Goal: Information Seeking & Learning: Learn about a topic

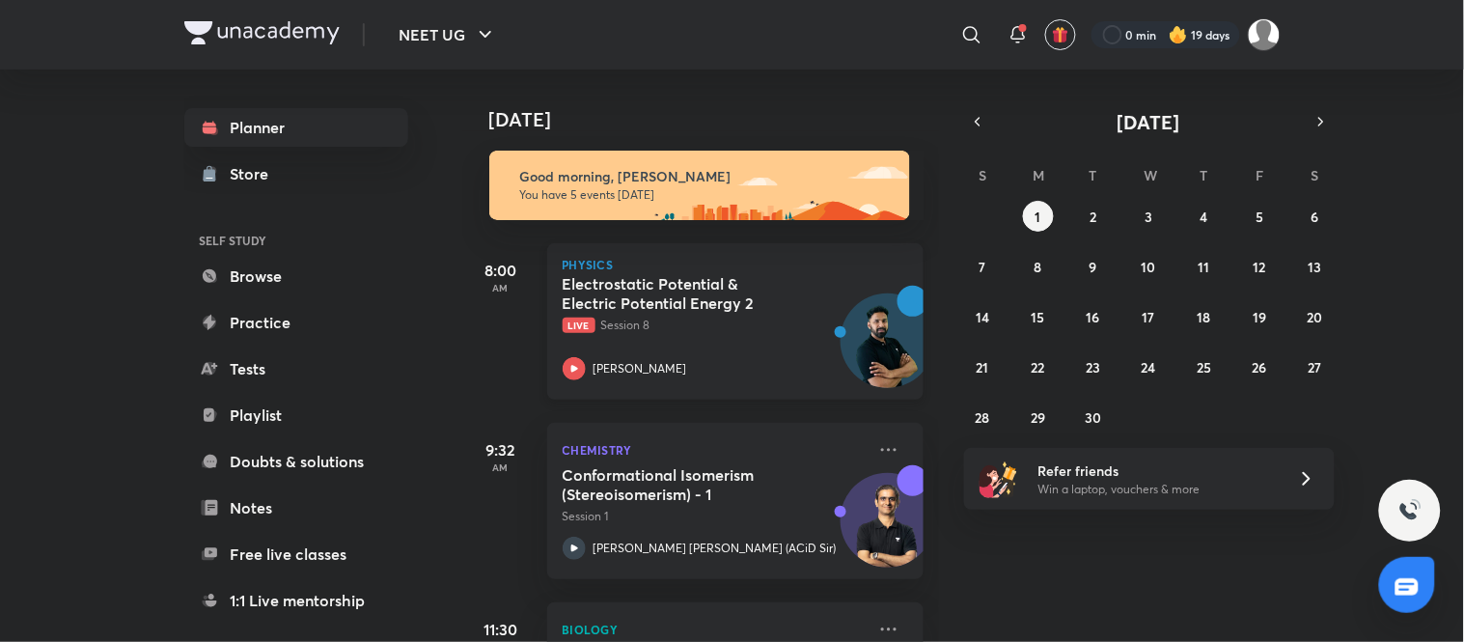
click at [710, 345] on div "Electrostatic Potential & Electric Potential Energy 2 Live Session 8 Anupam Upa…" at bounding box center [714, 327] width 303 height 106
click at [728, 114] on button "button" at bounding box center [977, 121] width 27 height 27
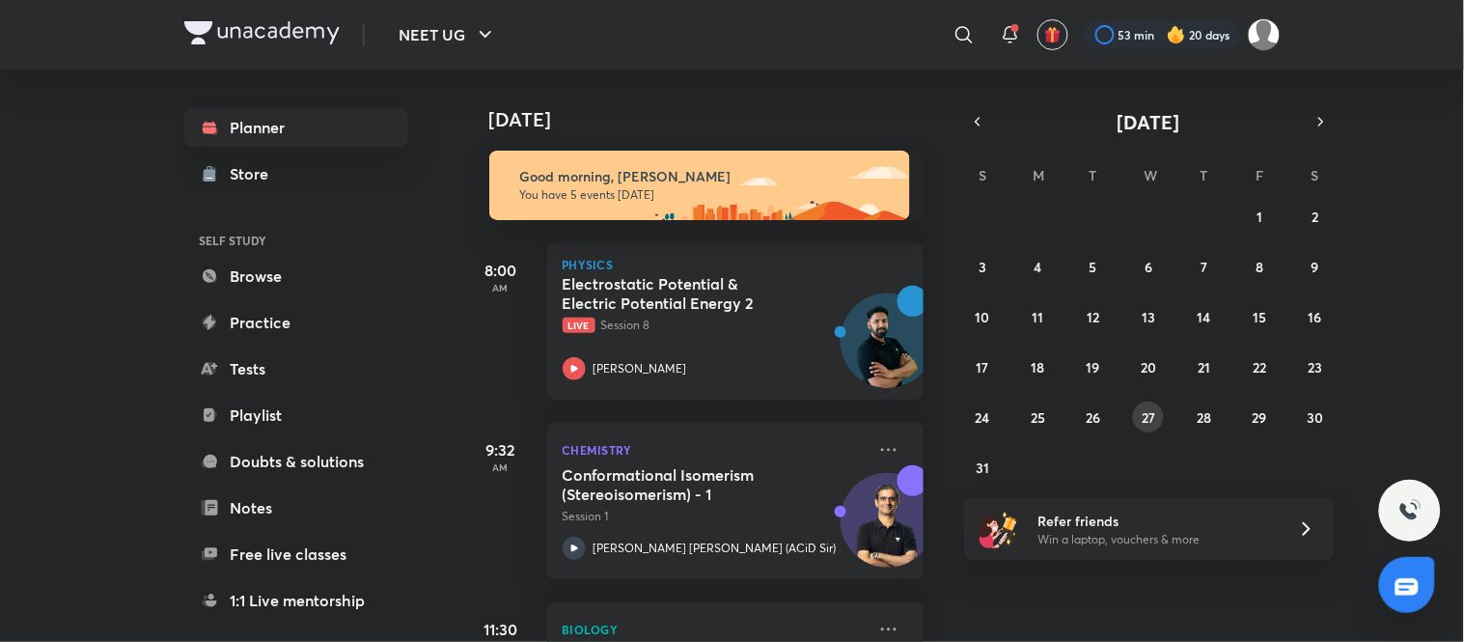
click at [728, 421] on button "27" at bounding box center [1148, 416] width 31 height 31
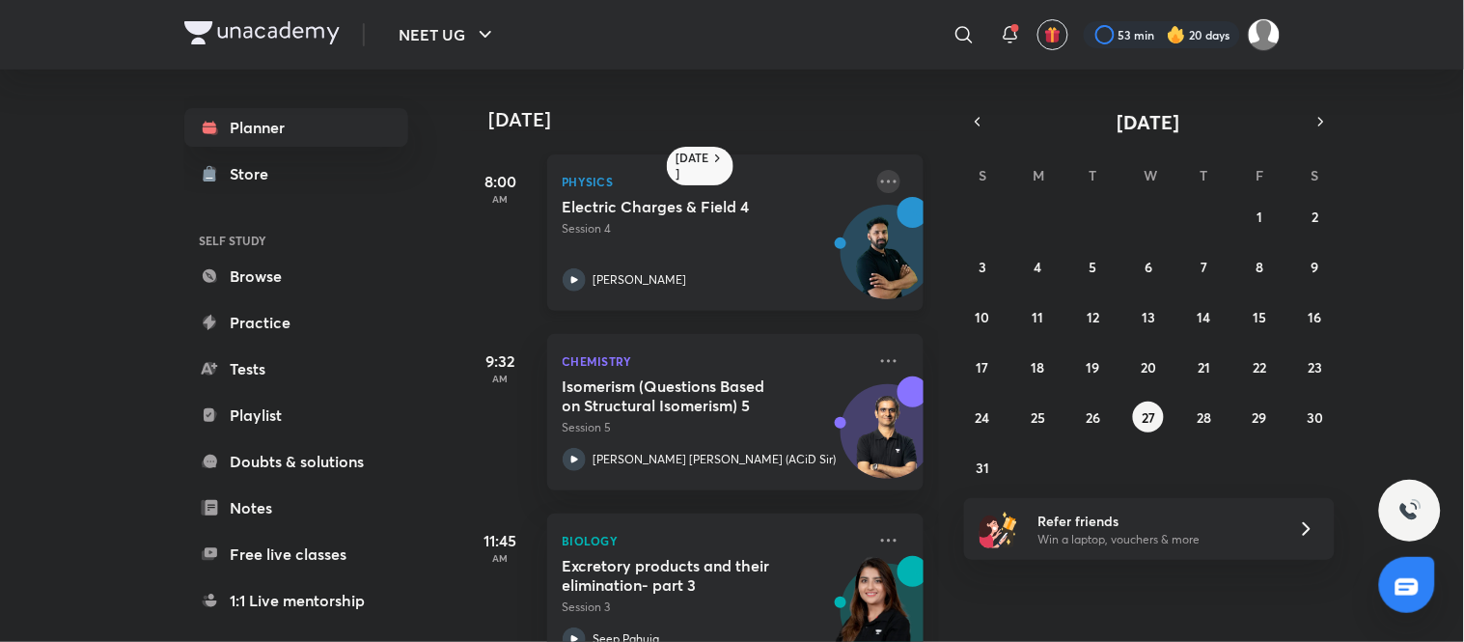
click at [728, 178] on icon at bounding box center [888, 181] width 23 height 23
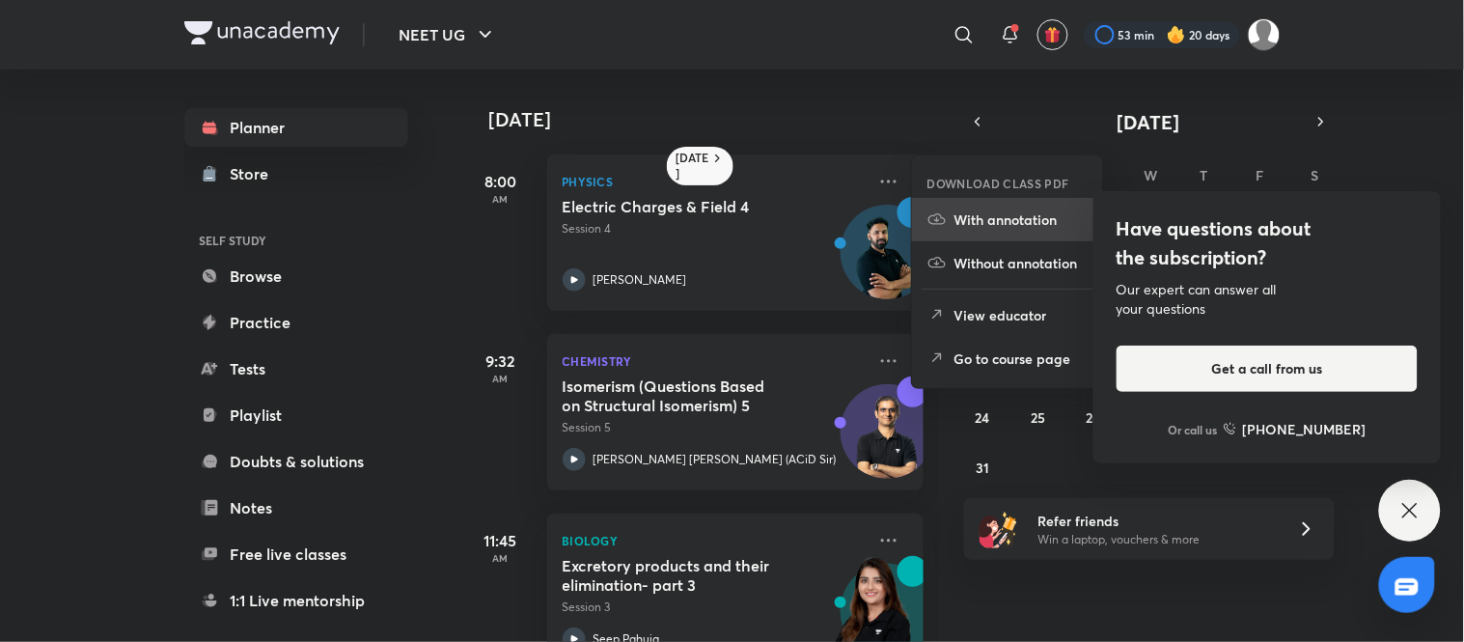
click at [728, 229] on p "With annotation" at bounding box center [1020, 219] width 133 height 20
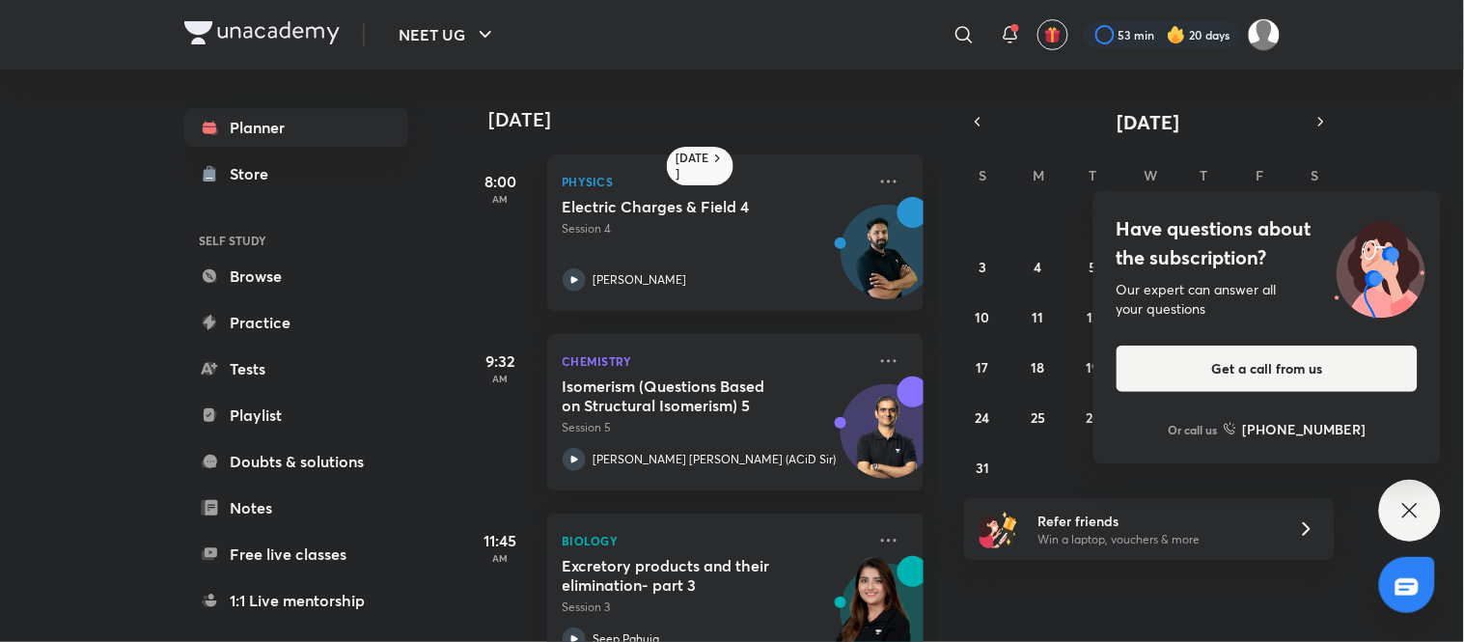
click at [728, 497] on div "Have questions about the subscription? Our expert can answer all your questions…" at bounding box center [1410, 511] width 62 height 62
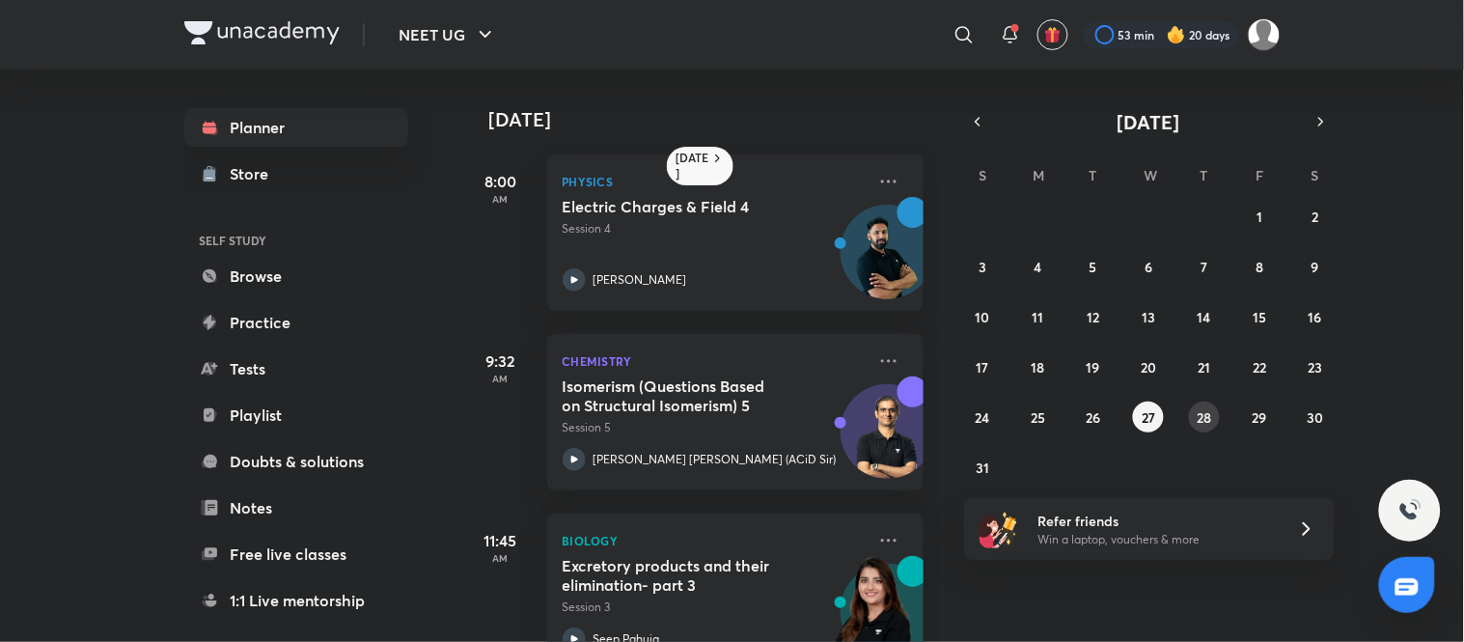
click at [728, 408] on abbr "28" at bounding box center [1203, 417] width 14 height 18
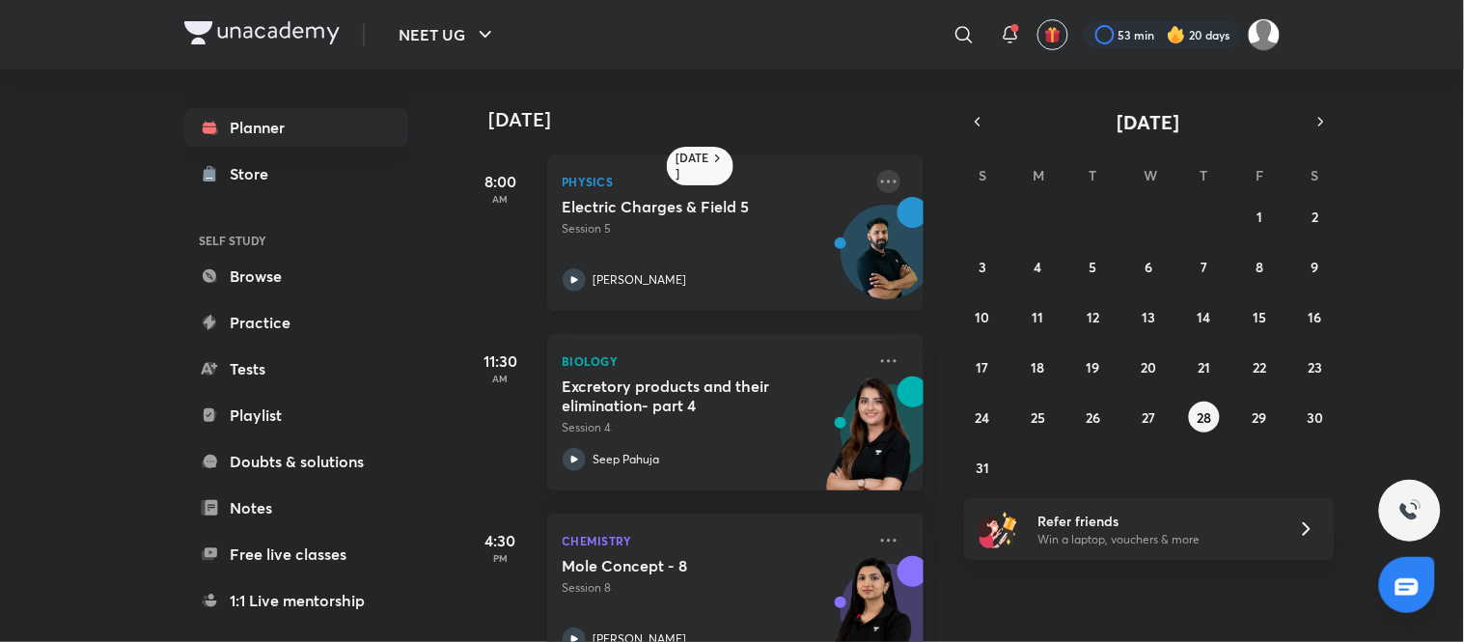
click at [728, 175] on icon at bounding box center [888, 181] width 23 height 23
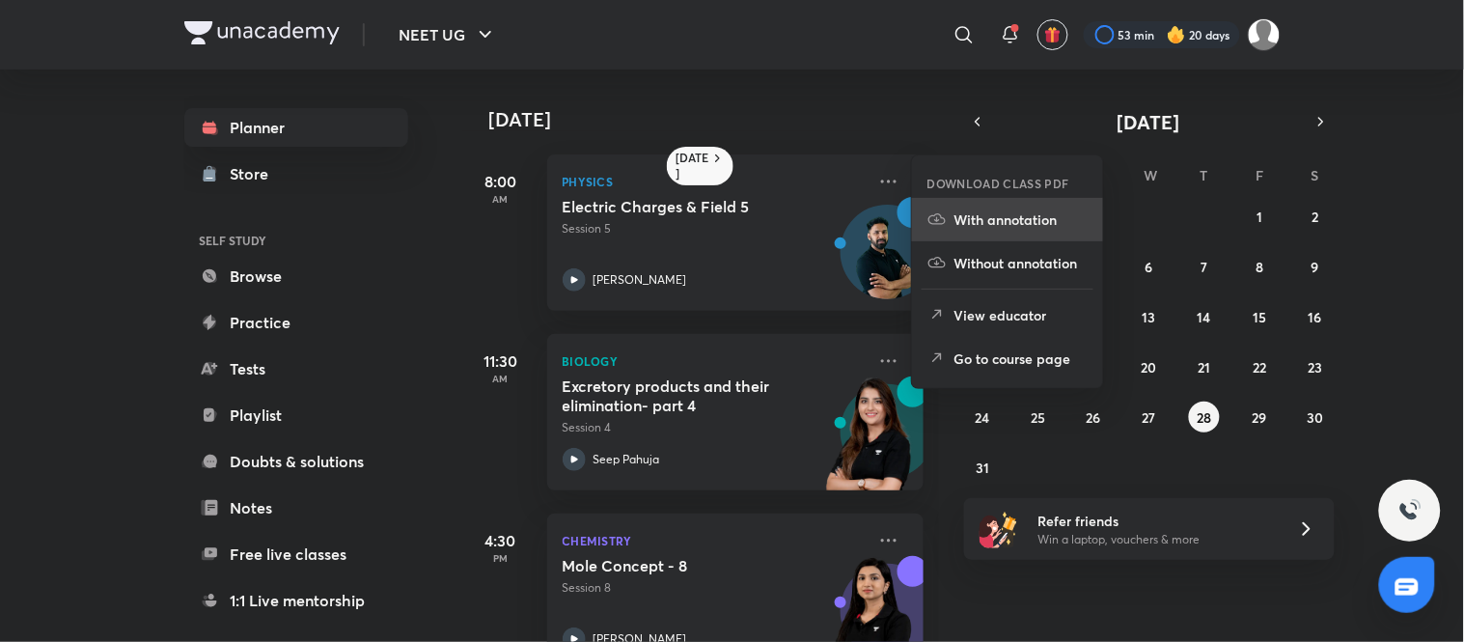
click at [728, 225] on li "With annotation" at bounding box center [1007, 219] width 191 height 43
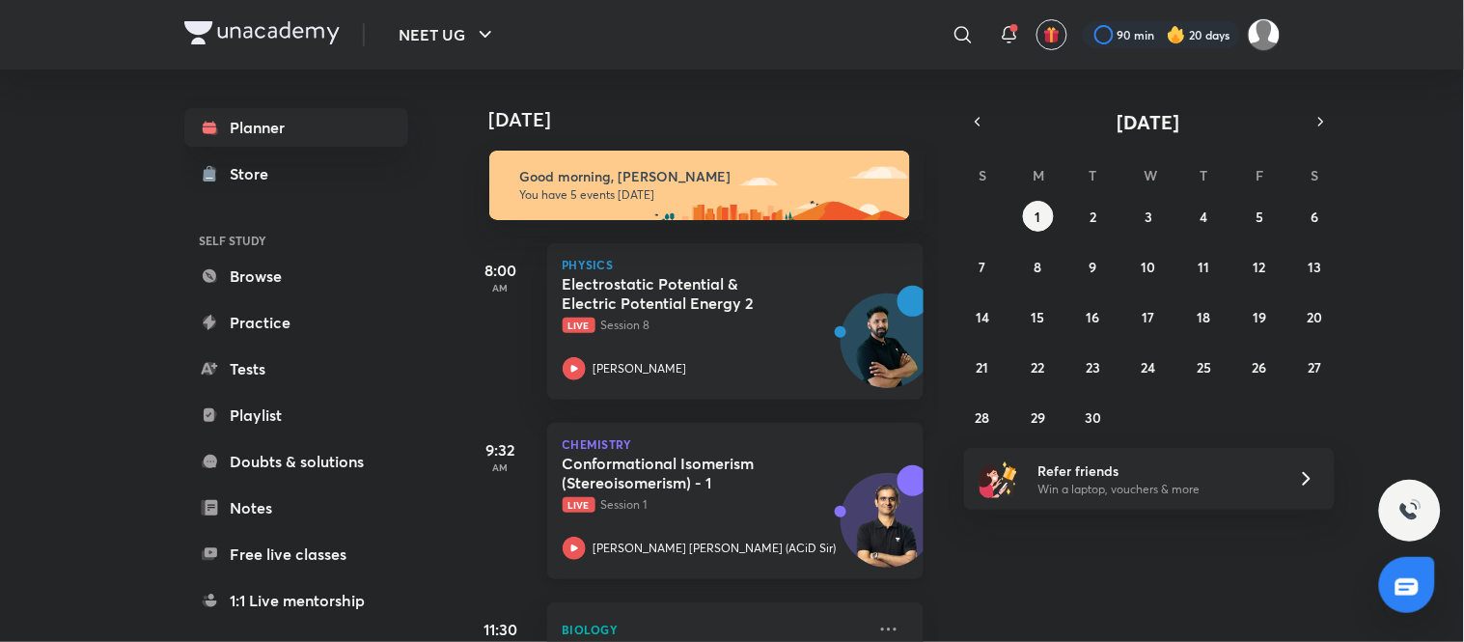
click at [766, 500] on p "Live Session 1" at bounding box center [714, 504] width 303 height 17
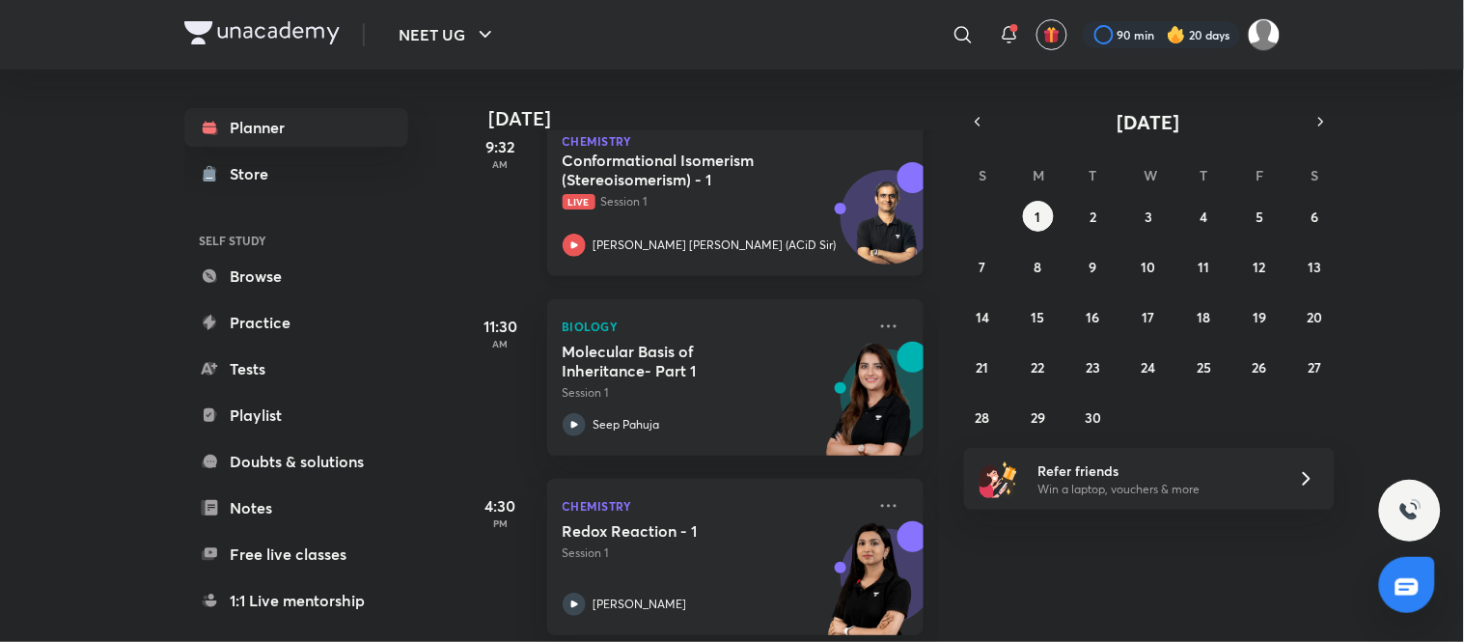
scroll to position [303, 0]
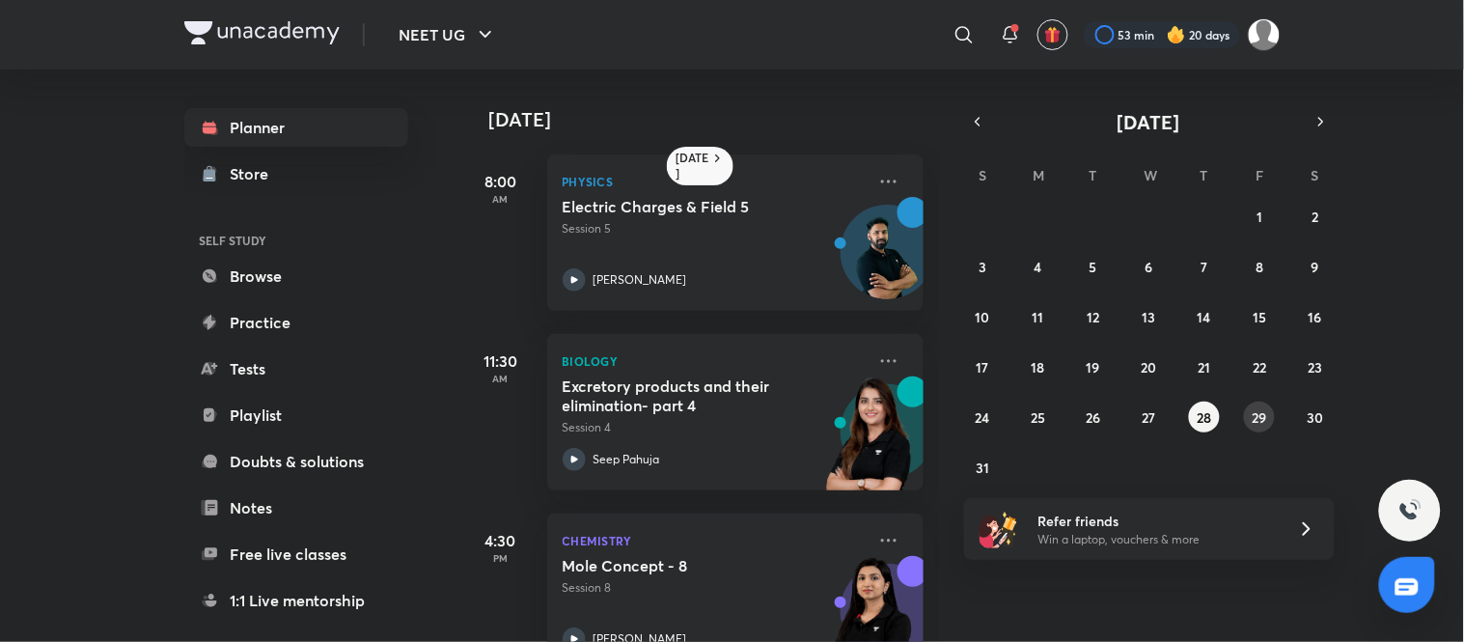
click at [1257, 418] on abbr "29" at bounding box center [1259, 417] width 14 height 18
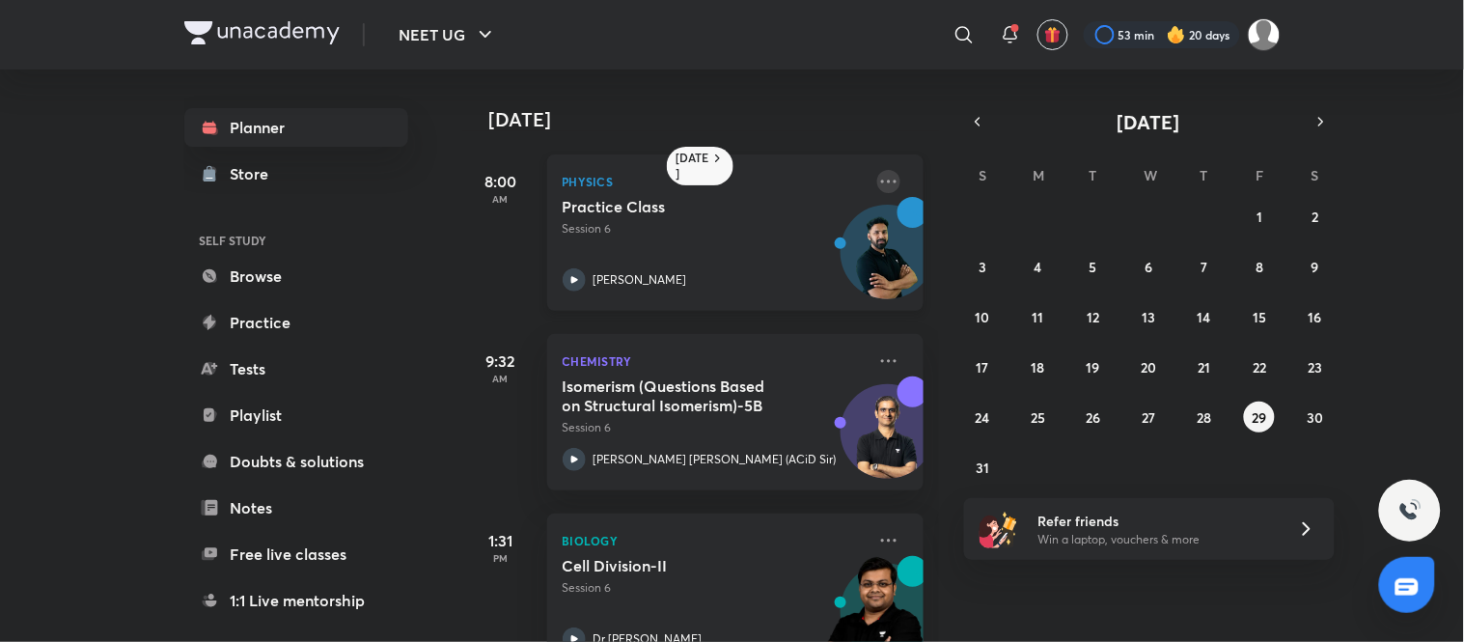
click at [881, 180] on icon at bounding box center [888, 180] width 15 height 3
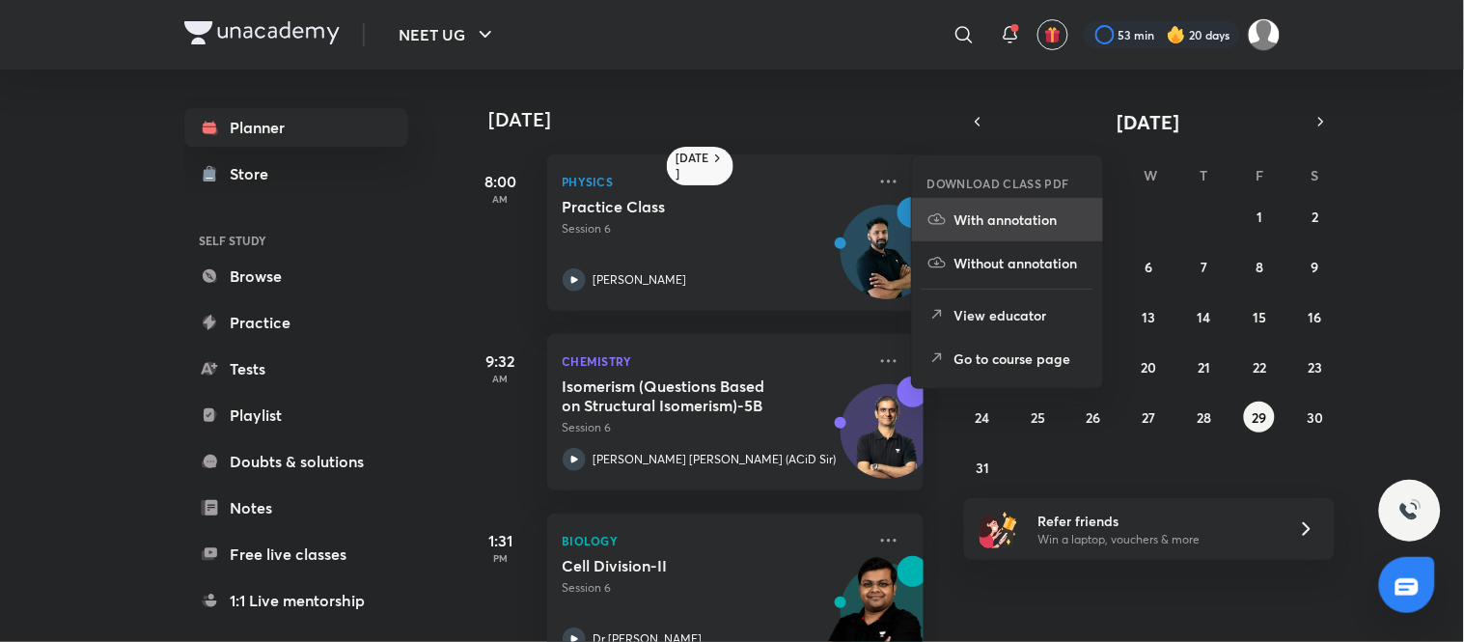
click at [1036, 218] on p "With annotation" at bounding box center [1020, 219] width 133 height 20
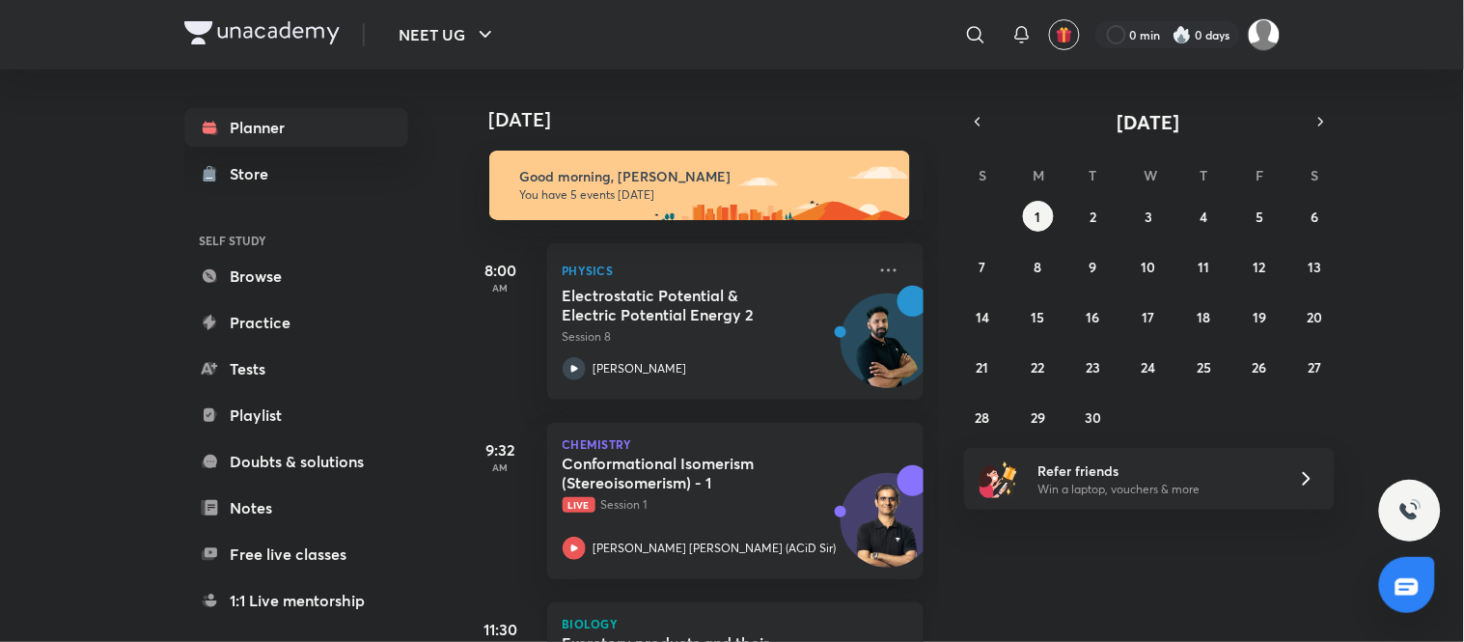
scroll to position [403, 0]
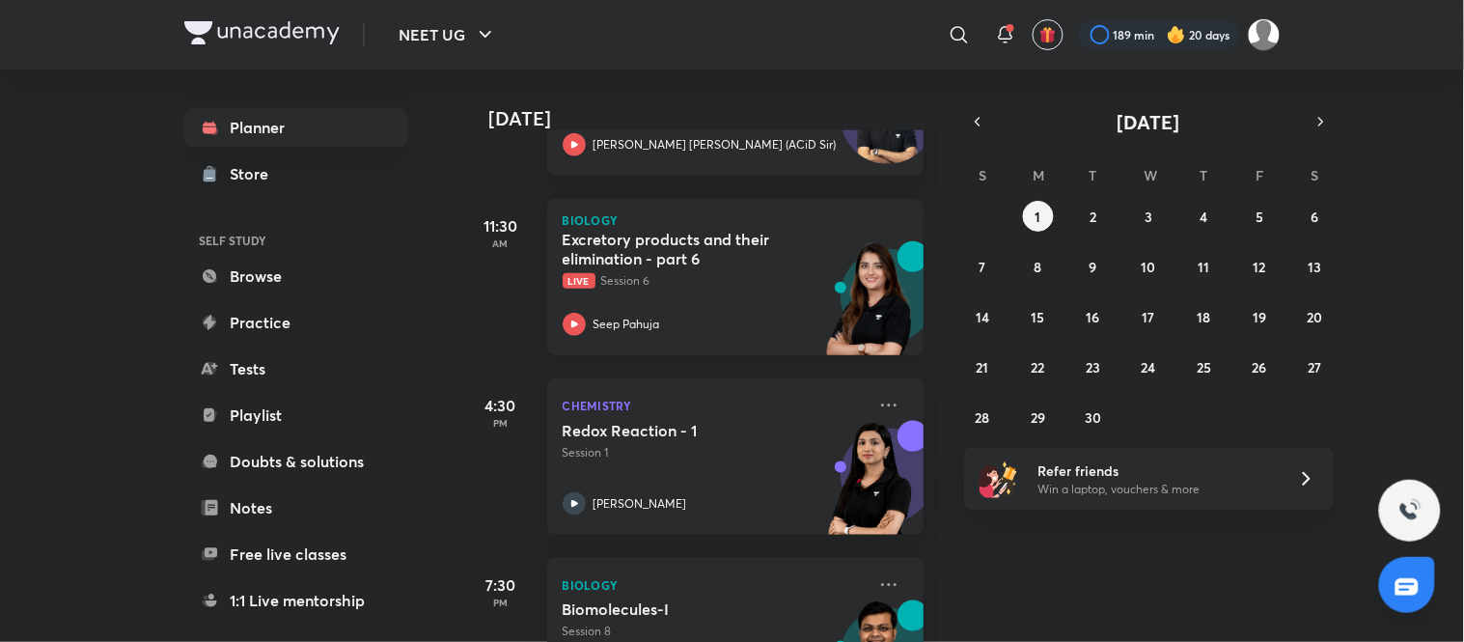
click at [738, 282] on p "Live Session 6" at bounding box center [714, 280] width 303 height 17
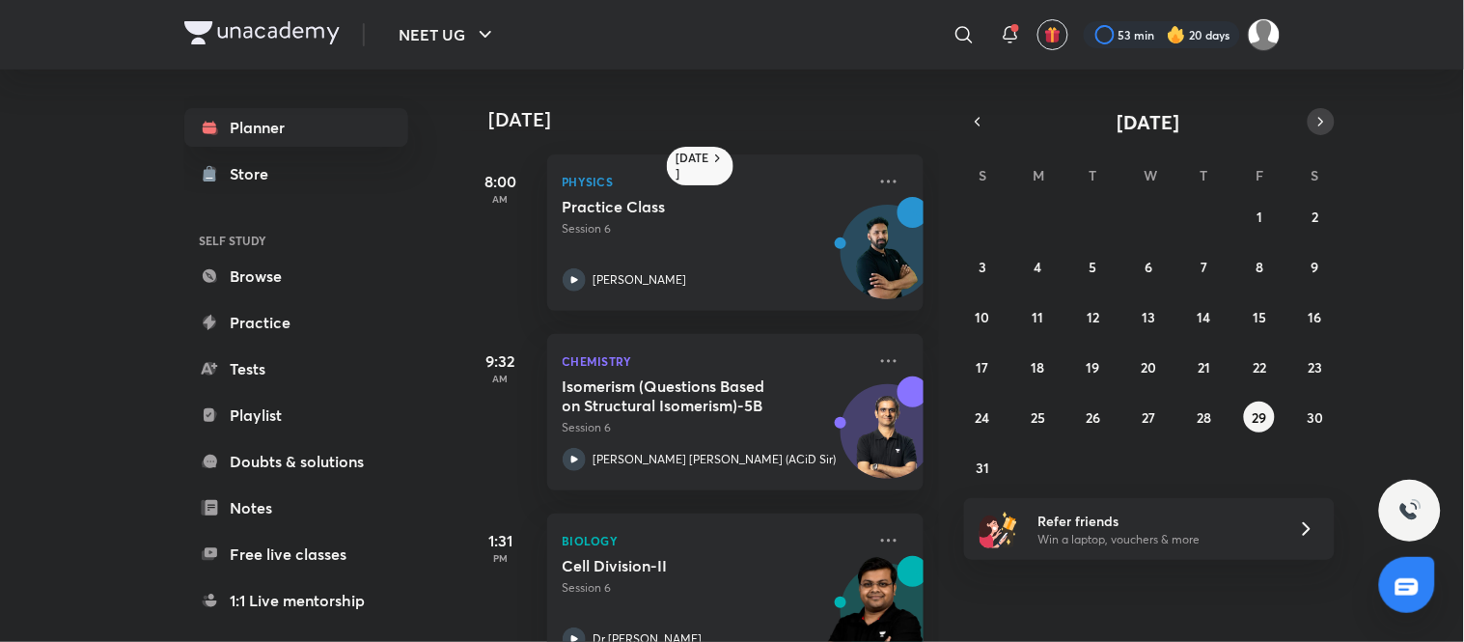
click at [1319, 117] on icon "button" at bounding box center [1320, 121] width 15 height 17
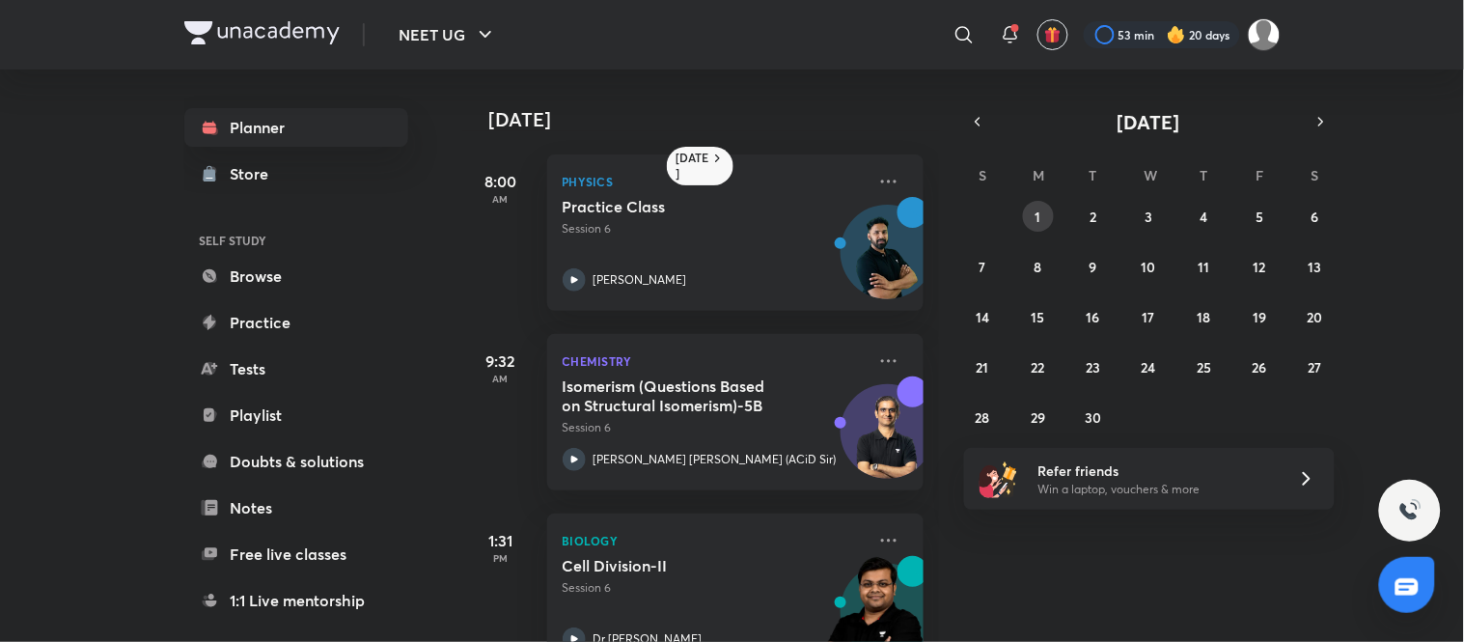
click at [1036, 214] on abbr "1" at bounding box center [1038, 216] width 6 height 18
